Goal: Go to known website: Access a specific website the user already knows

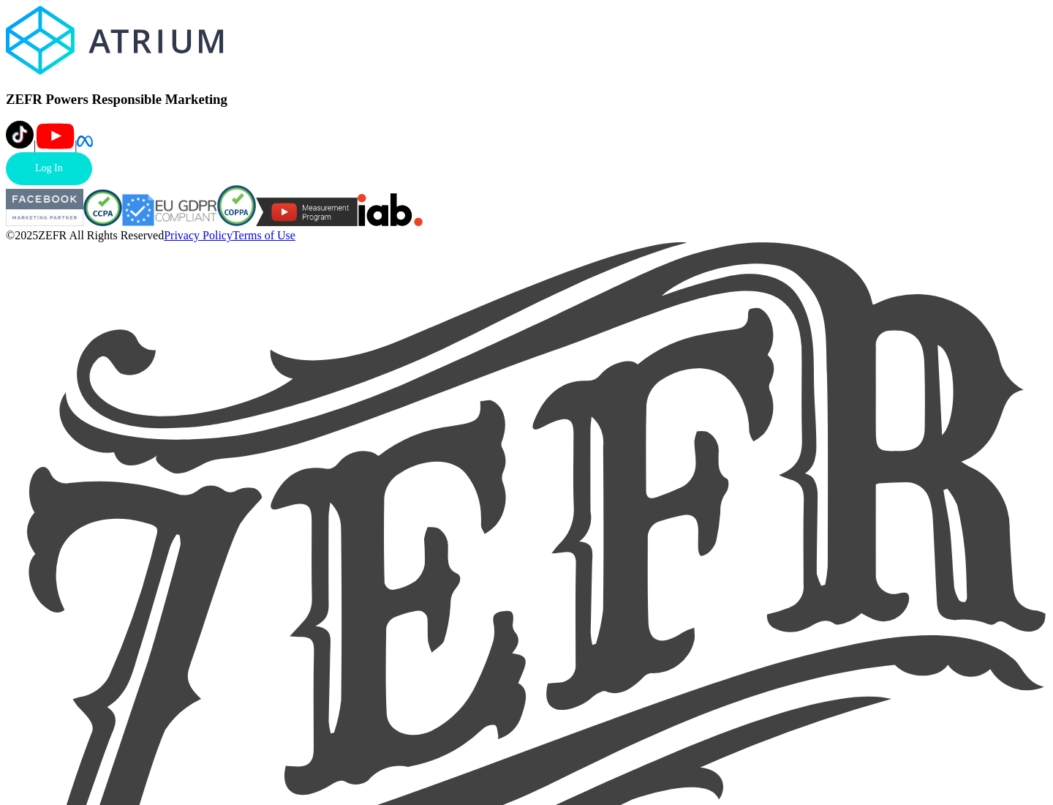
click at [92, 185] on link "Log In" at bounding box center [49, 168] width 86 height 33
